Goal: Information Seeking & Learning: Learn about a topic

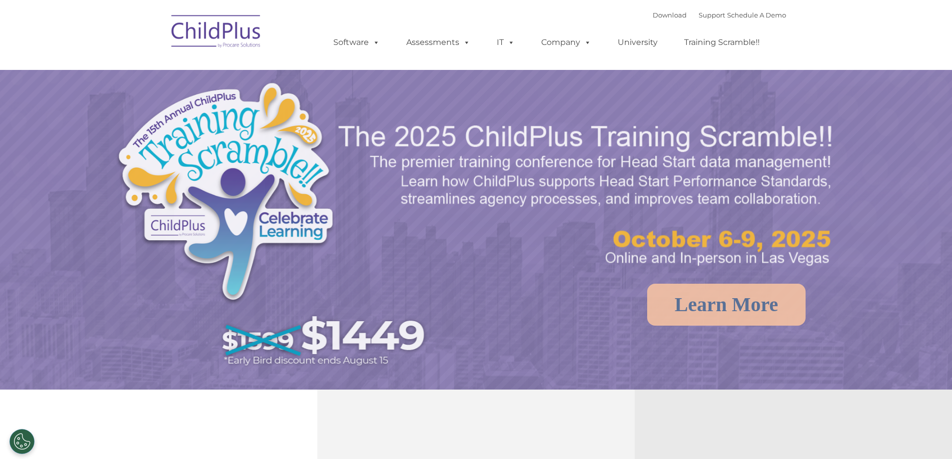
select select "MEDIUM"
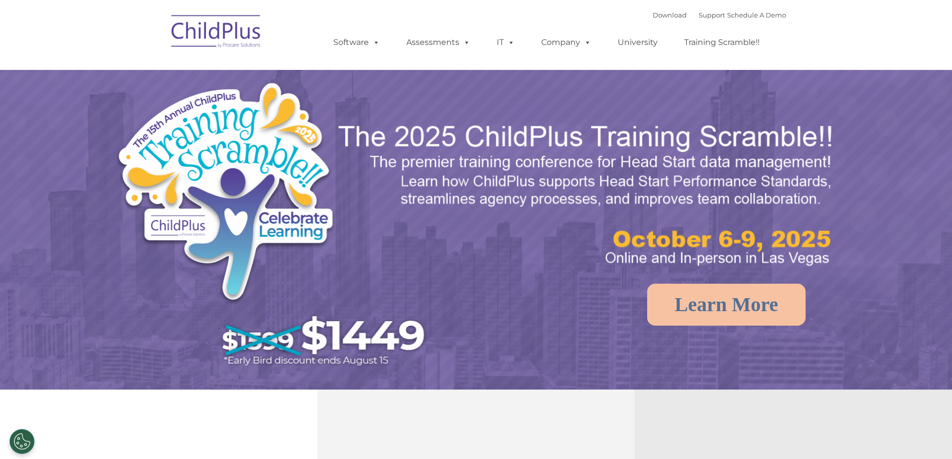
select select "MEDIUM"
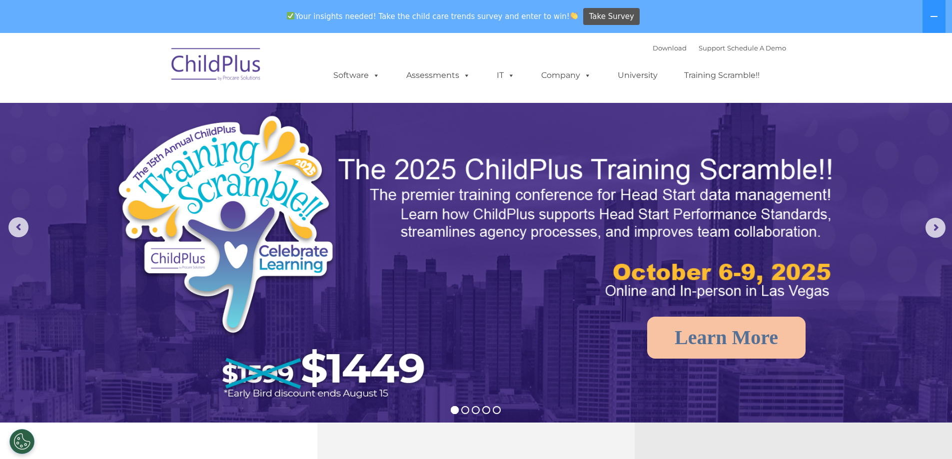
drag, startPoint x: 309, startPoint y: 458, endPoint x: 546, endPoint y: 41, distance: 479.3
click at [546, 41] on div "Download Support | Schedule A Demo  MENU MENU Software ChildPlus: The original…" at bounding box center [549, 67] width 473 height 55
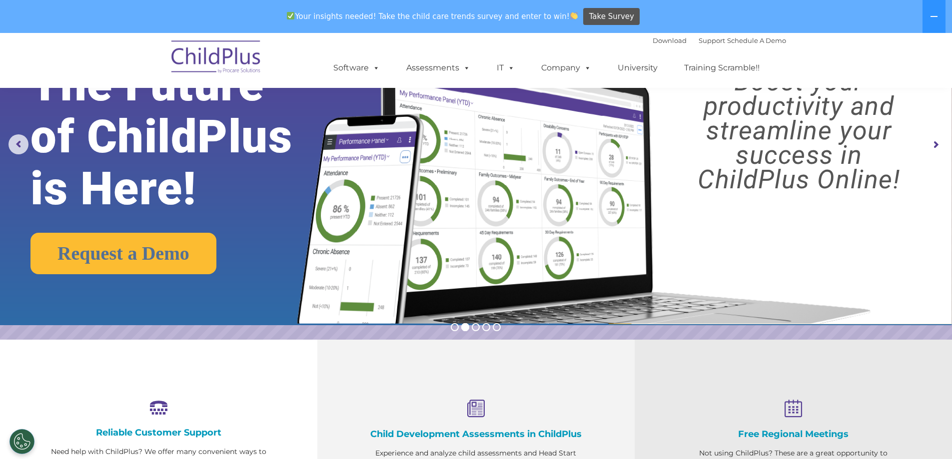
scroll to position [55, 0]
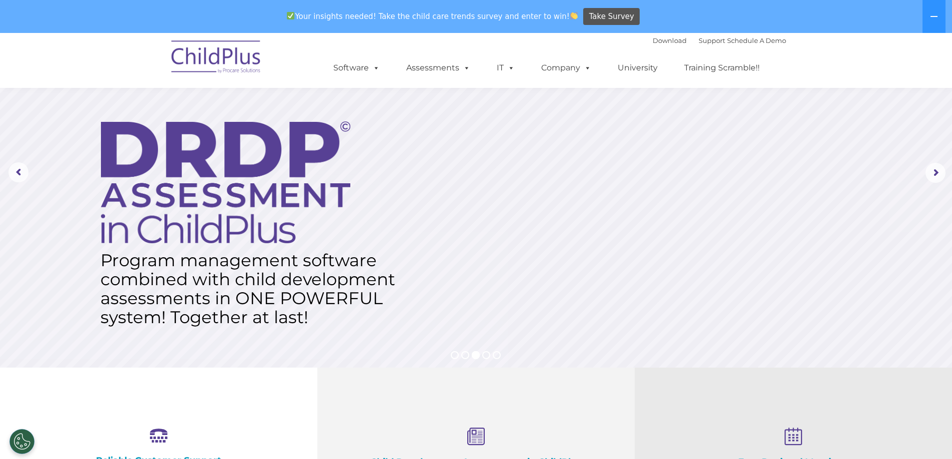
click at [212, 66] on img at bounding box center [216, 58] width 100 height 50
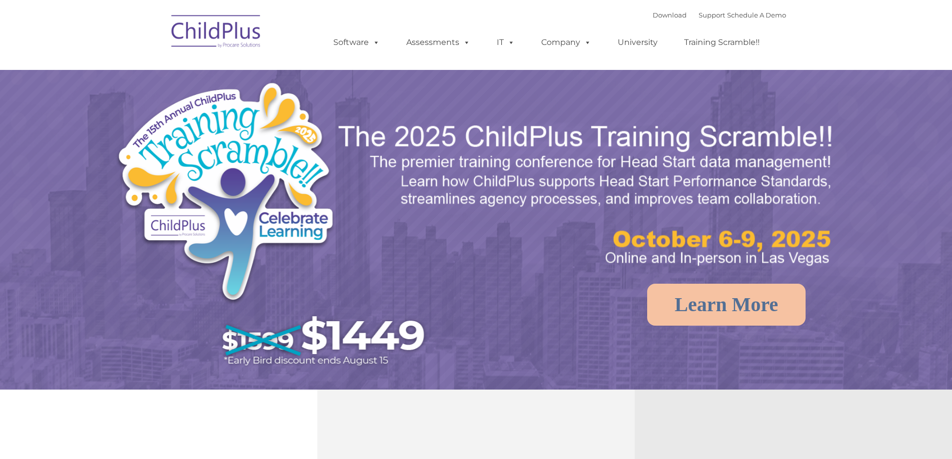
select select "MEDIUM"
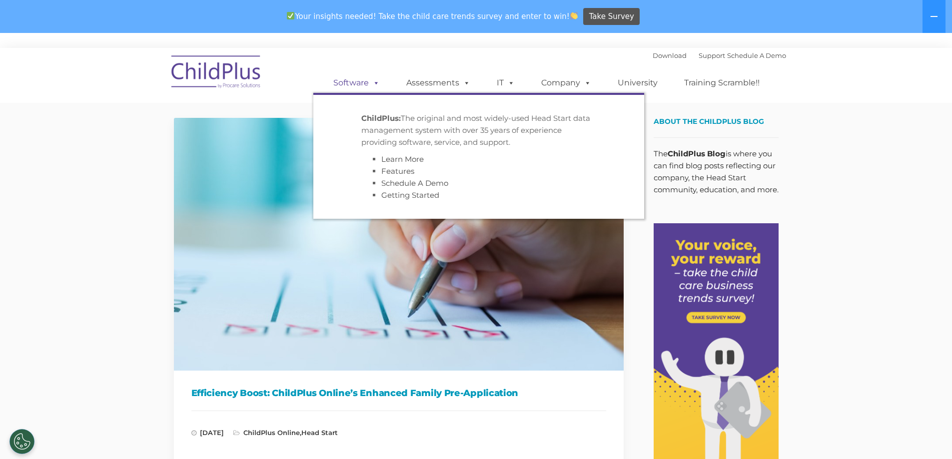
click at [377, 85] on span at bounding box center [374, 82] width 11 height 9
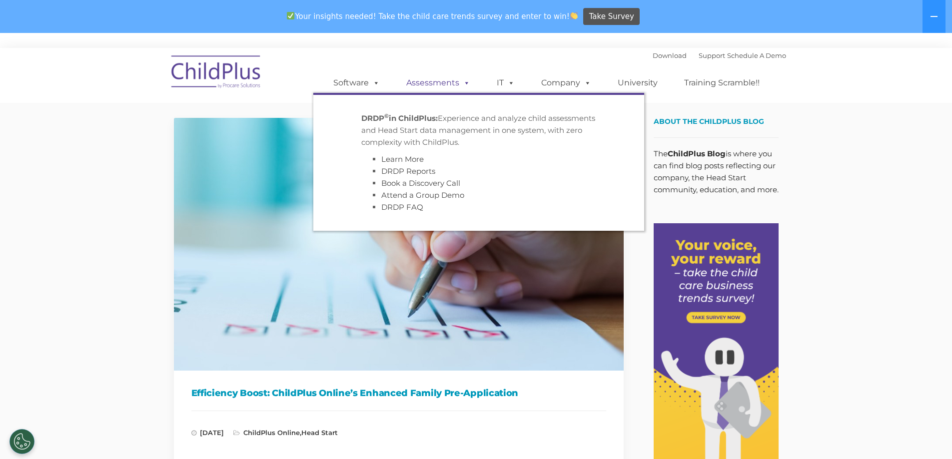
click at [461, 83] on span at bounding box center [464, 82] width 11 height 9
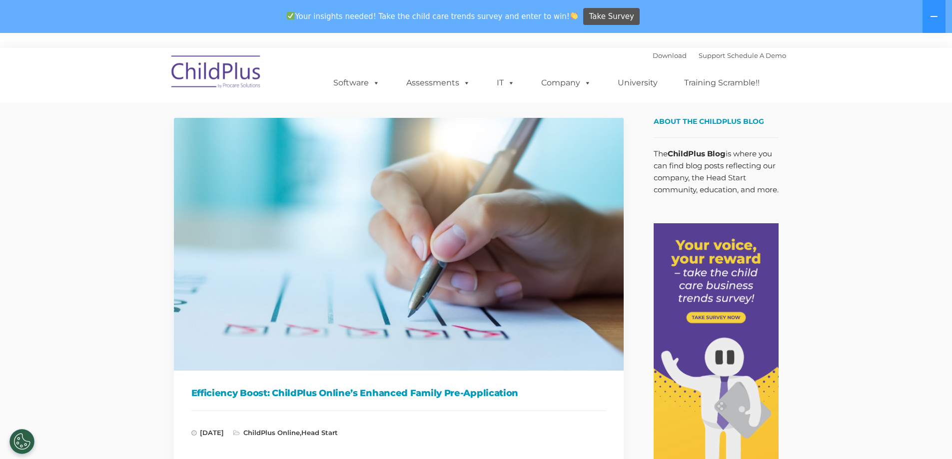
click at [530, 87] on ul "Software ChildPlus: The original and most widely-used Head Start data managemen…" at bounding box center [549, 83] width 473 height 40
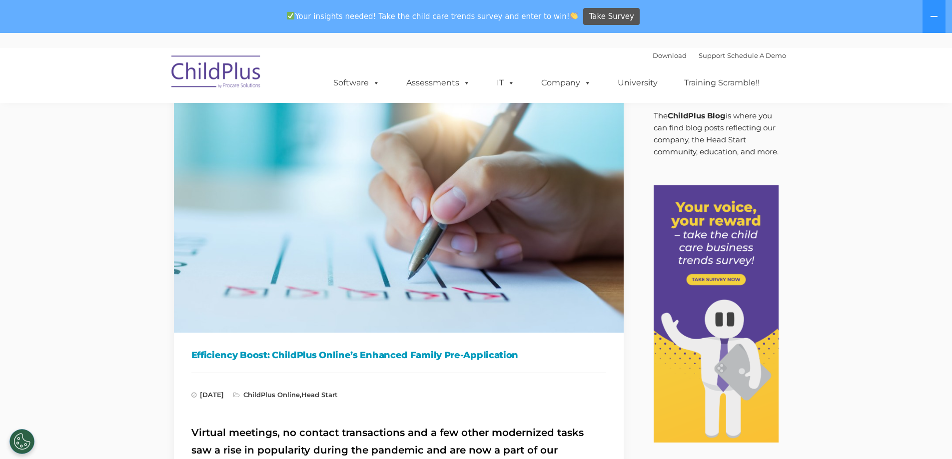
scroll to position [50, 0]
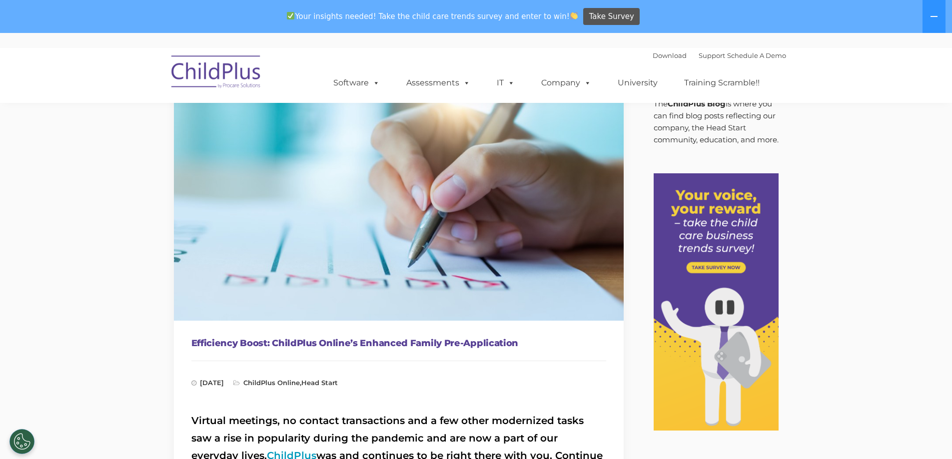
click at [379, 341] on h1 "Efficiency Boost: ChildPlus Online’s Enhanced Family Pre-Application" at bounding box center [398, 343] width 415 height 15
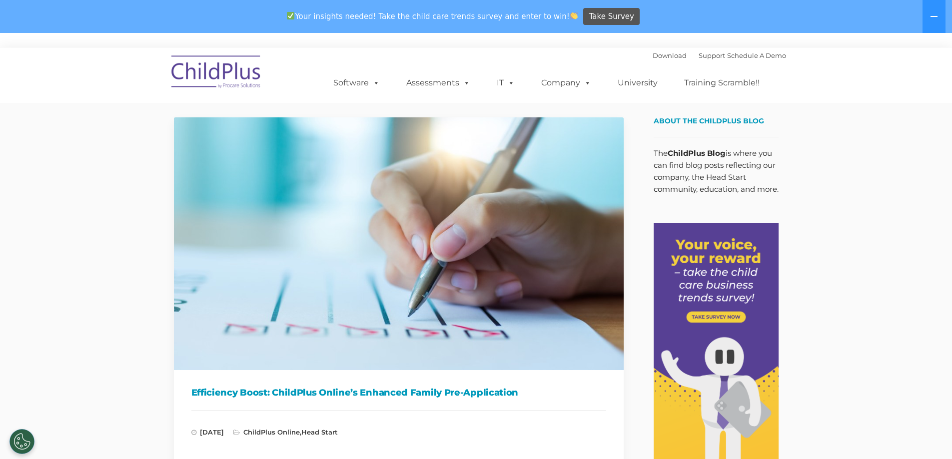
scroll to position [0, 0]
